Goal: Find specific page/section: Find specific page/section

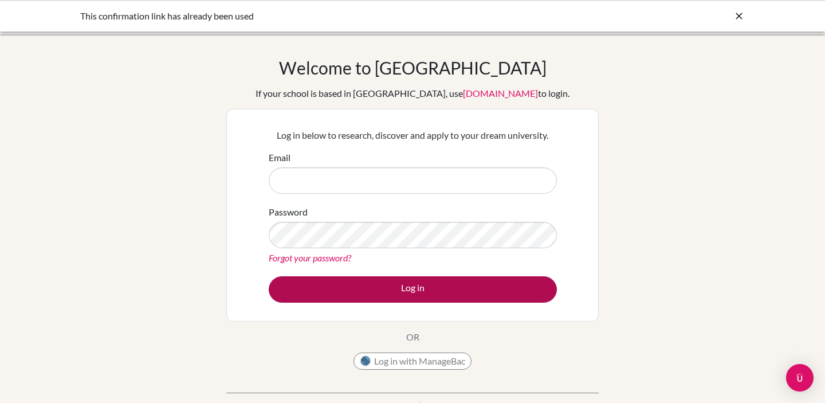
type input "xie.cong@hanacademy.edu.hk"
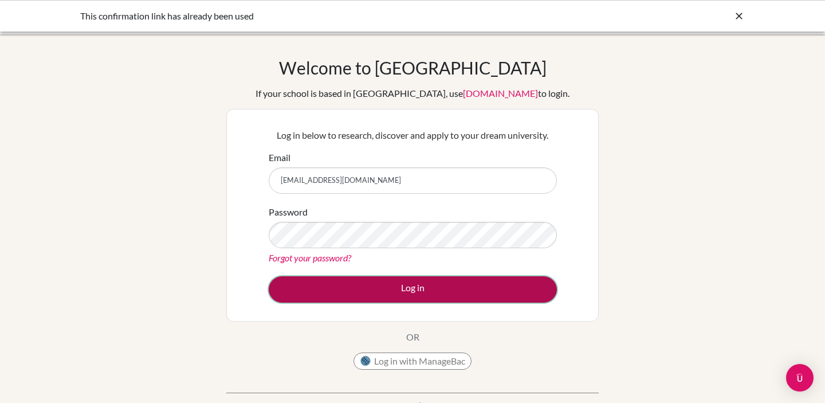
click at [427, 289] on button "Log in" at bounding box center [413, 289] width 288 height 26
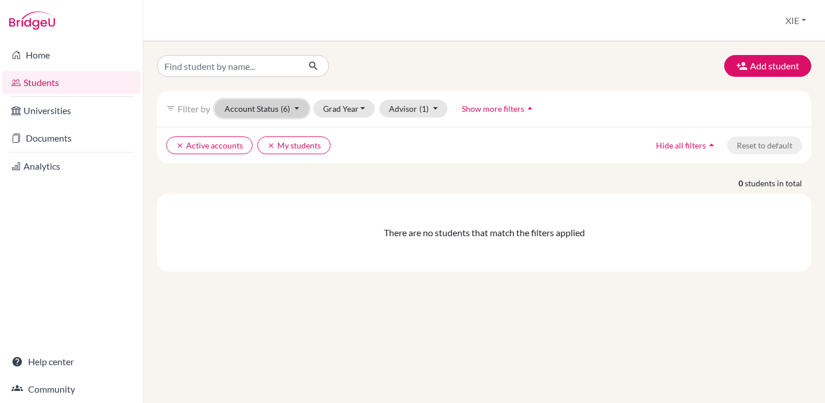
click at [287, 107] on span "(6)" at bounding box center [285, 109] width 9 height 10
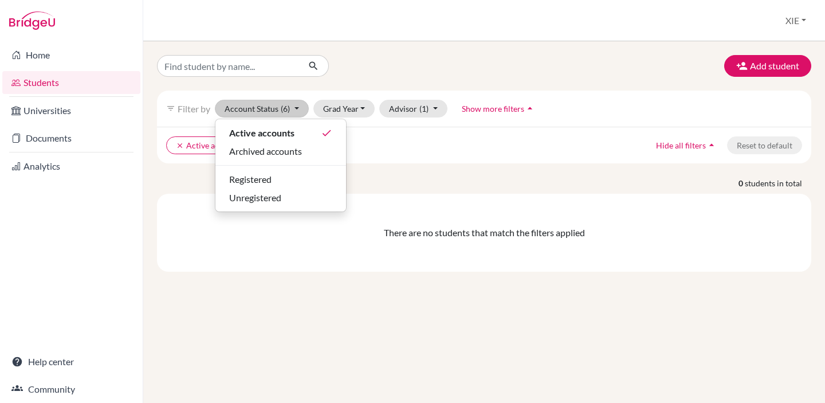
click at [457, 155] on div "clear Active accounts clear My students Hide all filters arrow_drop_up Reset to…" at bounding box center [484, 145] width 654 height 37
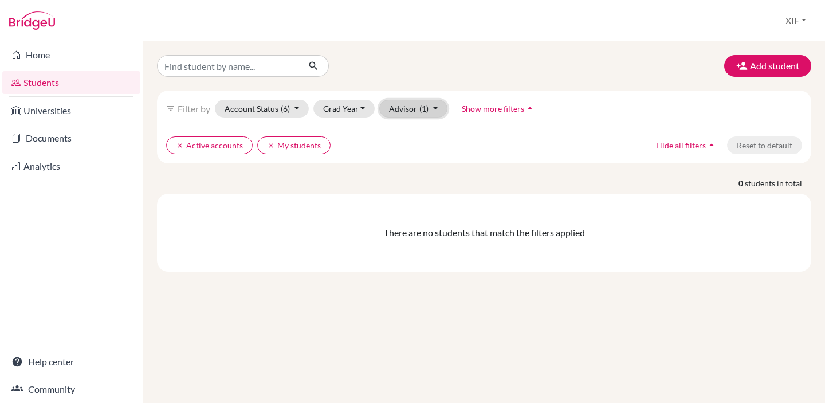
click at [433, 108] on button "Advisor (1)" at bounding box center [413, 109] width 68 height 18
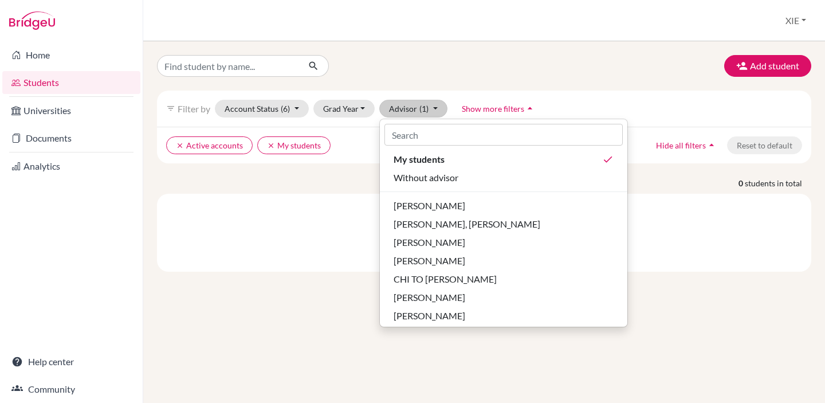
click at [329, 208] on div "There are no students that match the filters applied" at bounding box center [484, 233] width 654 height 78
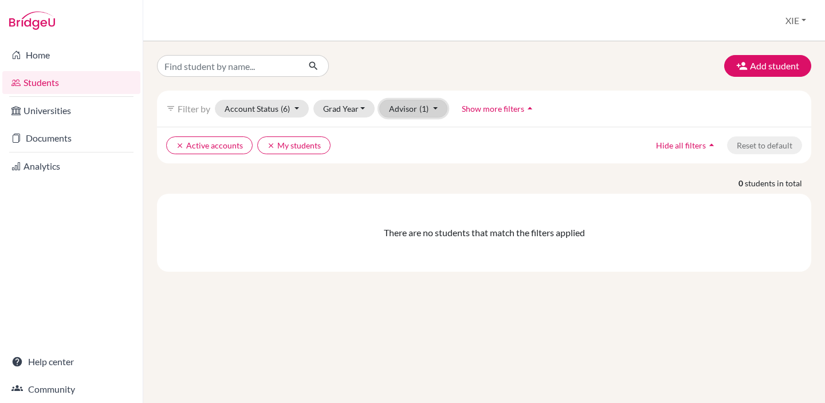
click at [414, 111] on button "Advisor (1)" at bounding box center [413, 109] width 68 height 18
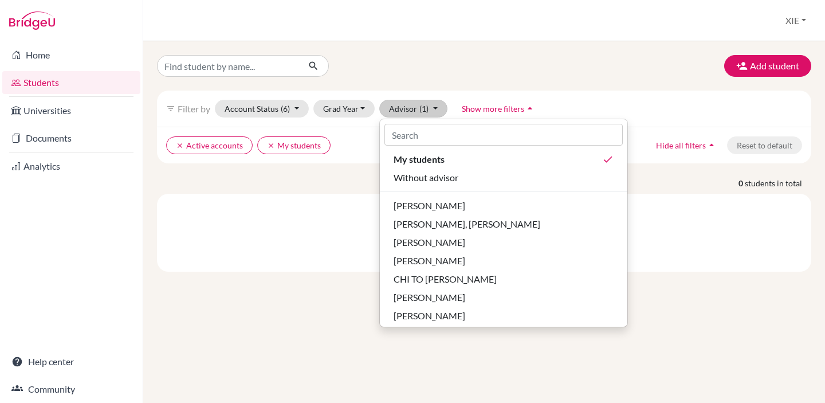
click at [480, 346] on div "Add student filter_list Filter by Account Status (6) Active accounts done Archi…" at bounding box center [484, 222] width 682 height 362
